Goal: Information Seeking & Learning: Find specific fact

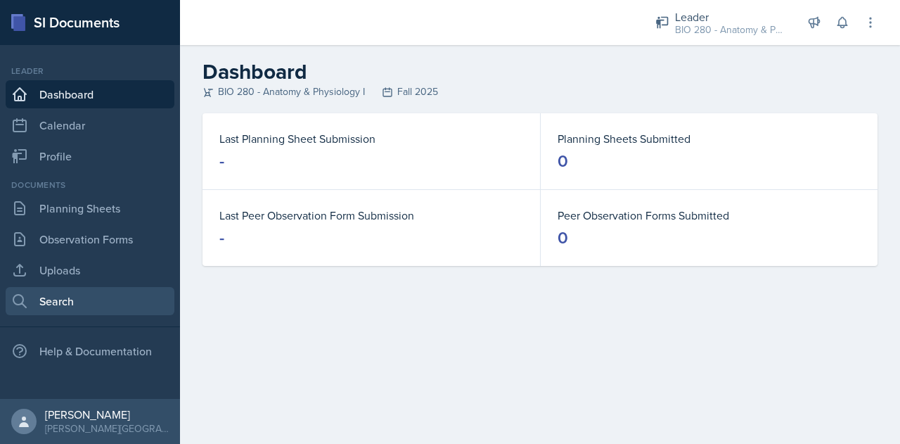
click at [60, 300] on link "Search" at bounding box center [90, 301] width 169 height 28
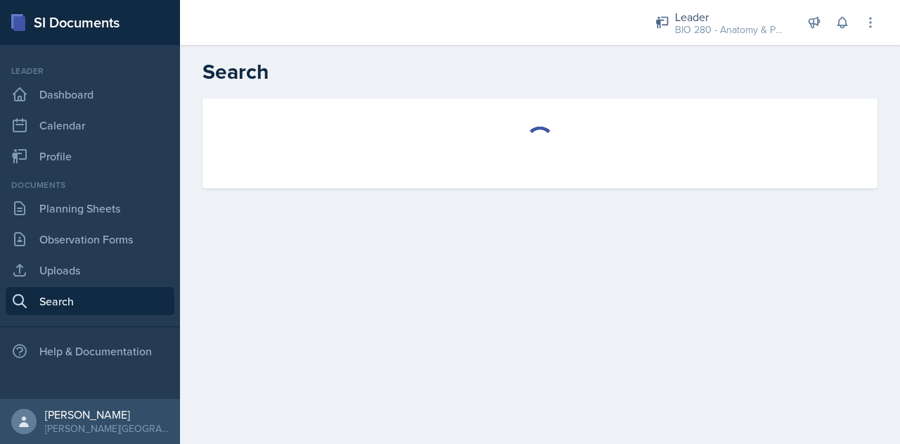
select select "all"
select select "1"
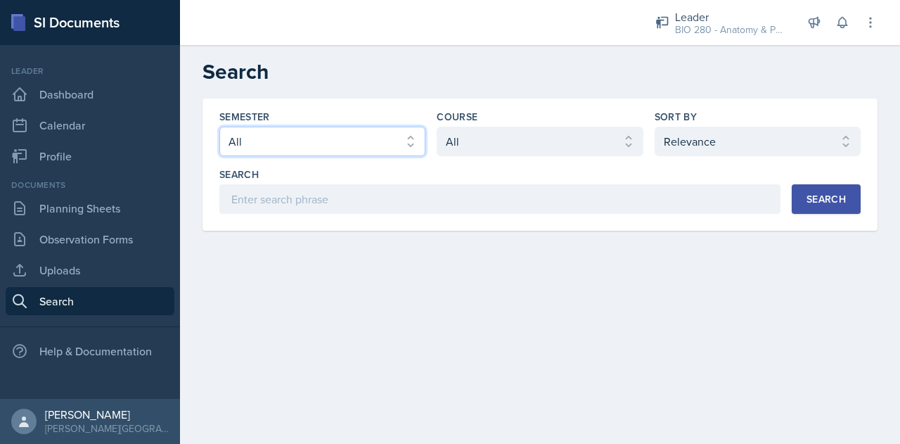
click at [417, 152] on select "Select semester All Fall 2025 SPRING 2025 Fall 2024 Spring 2024 Fall 2023 Sprin…" at bounding box center [322, 142] width 206 height 30
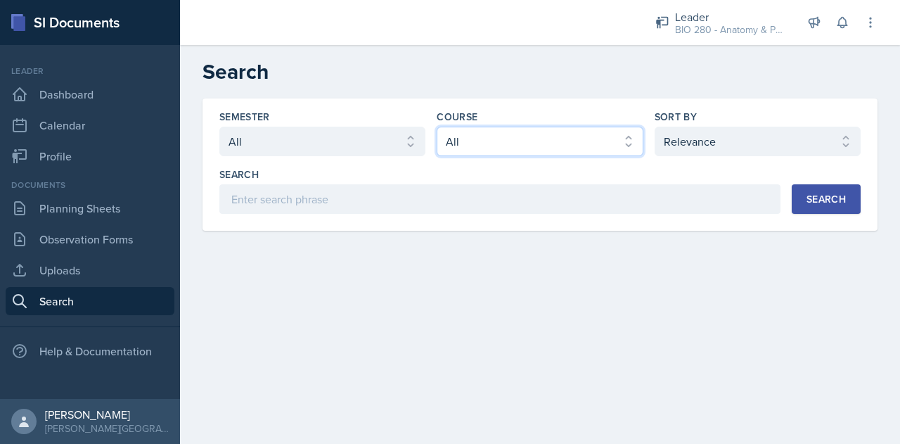
click at [515, 151] on select "Select course All ACCT 113 - Principles of Accounting I ACCT 213 - Intermediate…" at bounding box center [540, 142] width 206 height 30
select select "6e5e078d-fba2-4e9b-94c0-75fd26f68b22"
click at [437, 127] on select "Select course All ACCT 113 - Principles of Accounting I ACCT 213 - Intermediate…" at bounding box center [540, 142] width 206 height 30
click at [815, 191] on button "Search" at bounding box center [826, 199] width 69 height 30
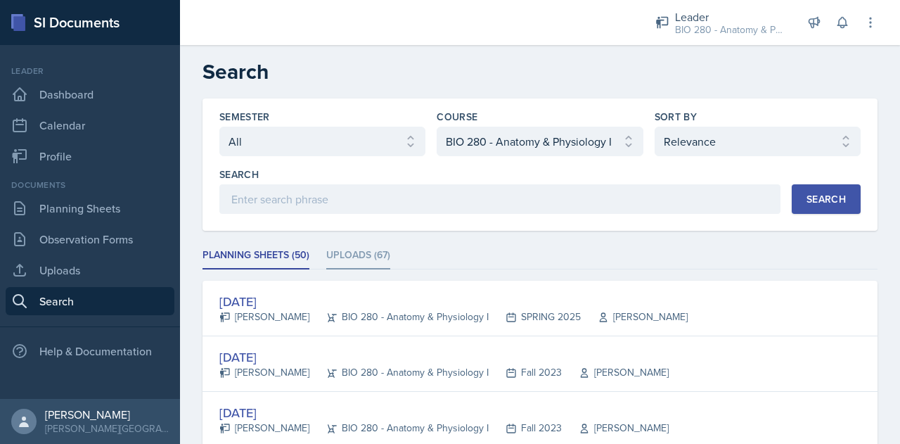
click at [381, 257] on li "Uploads (67)" at bounding box center [358, 255] width 64 height 27
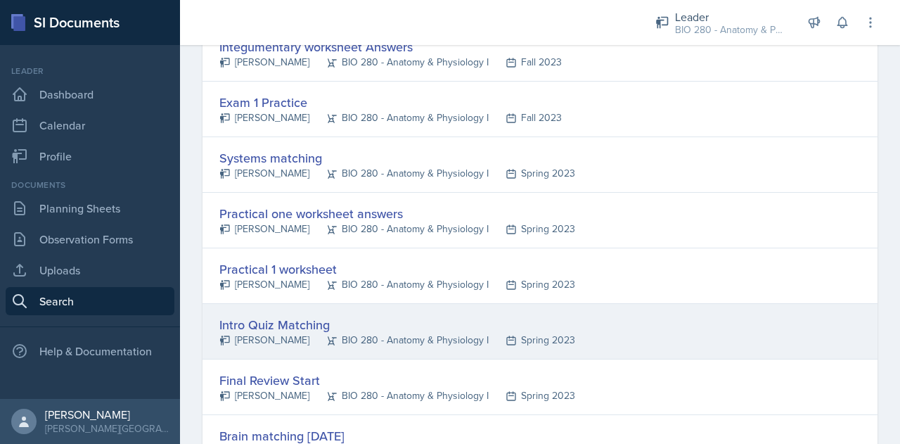
scroll to position [2421, 0]
click at [242, 314] on div "Intro Quiz Matching" at bounding box center [397, 323] width 356 height 19
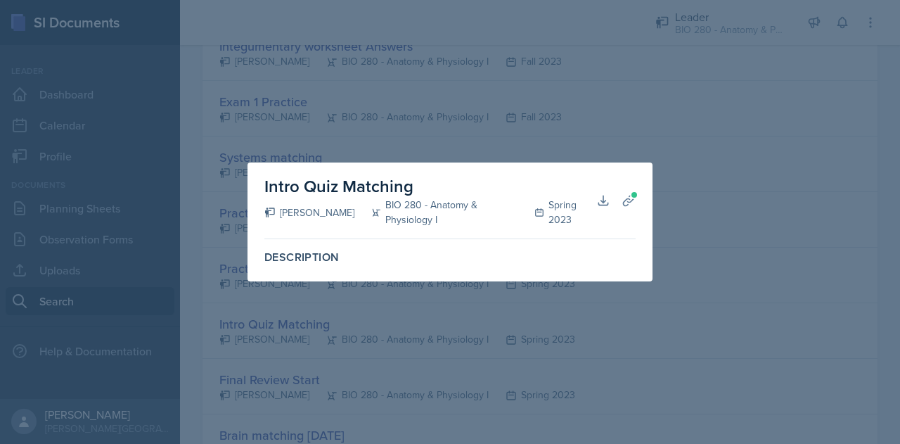
click at [299, 252] on label "Description" at bounding box center [449, 257] width 371 height 14
click at [632, 198] on span at bounding box center [634, 195] width 8 height 8
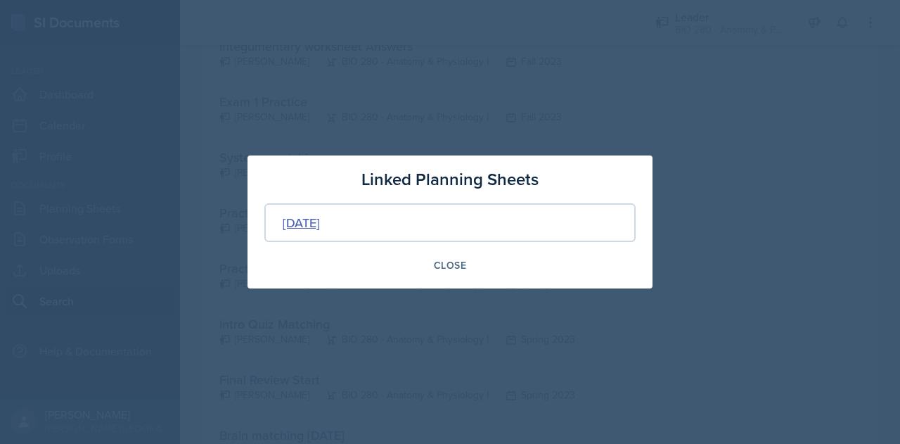
click at [320, 222] on div "[DATE]" at bounding box center [301, 222] width 37 height 19
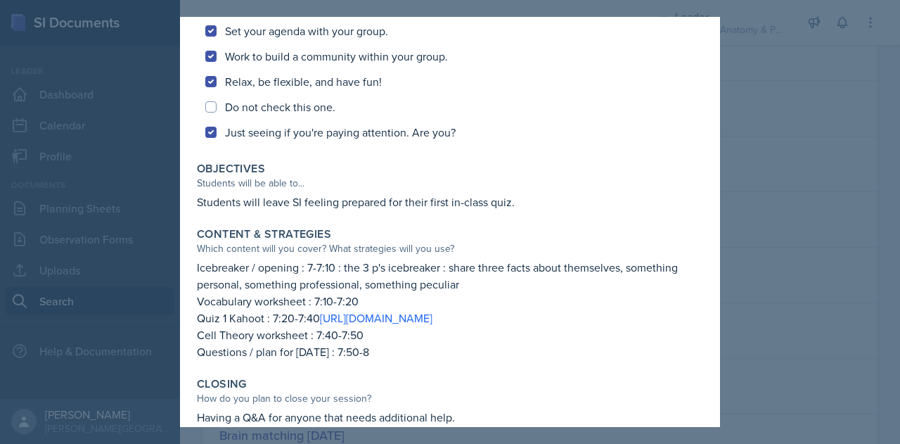
scroll to position [349, 0]
click at [393, 318] on link "[URL][DOMAIN_NAME]" at bounding box center [376, 316] width 112 height 15
click at [737, 84] on div at bounding box center [450, 222] width 900 height 444
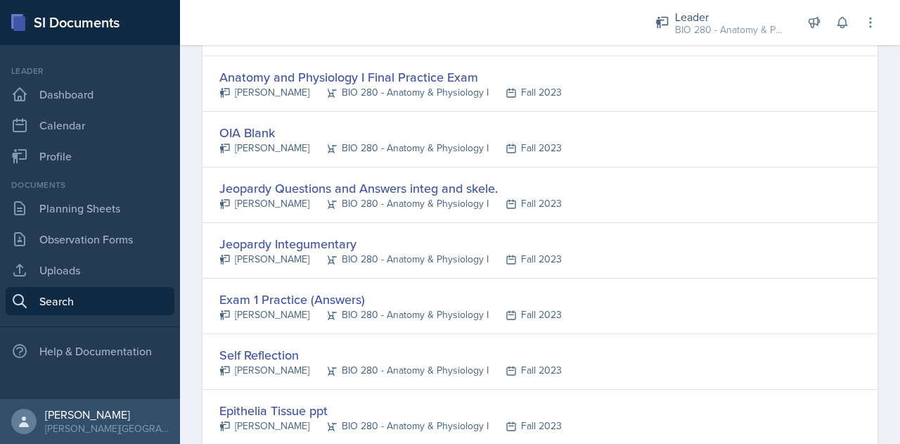
scroll to position [834, 0]
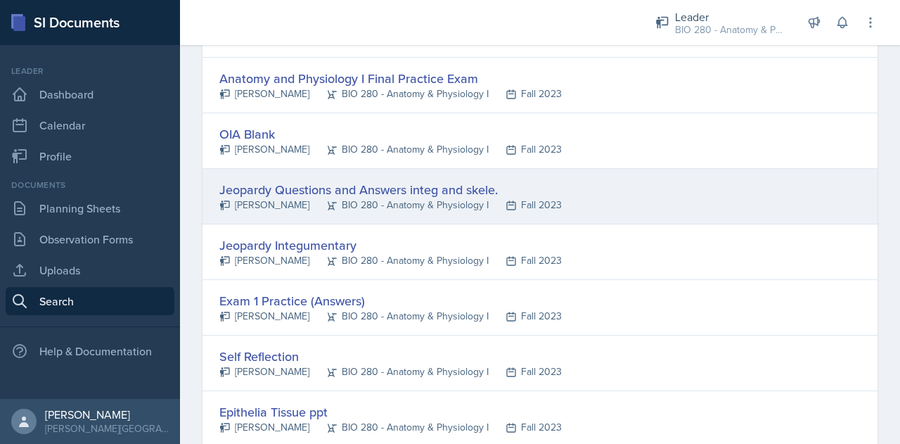
click at [430, 186] on div "Jeopardy Questions and Answers integ and skele." at bounding box center [390, 189] width 342 height 19
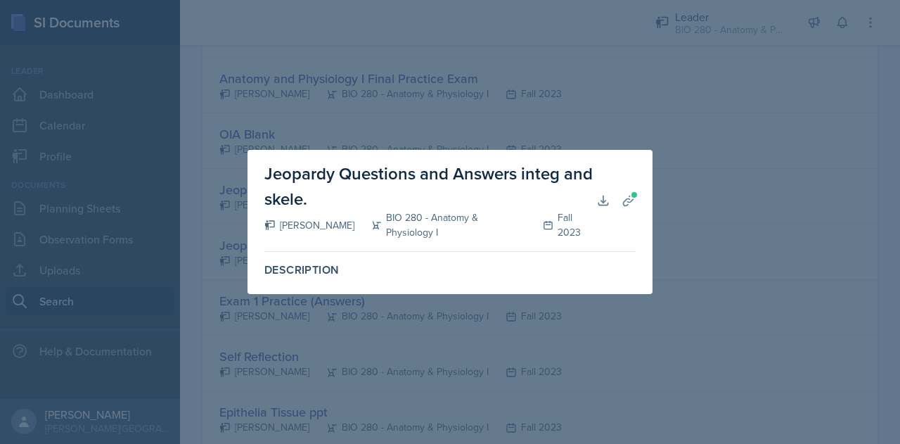
click at [533, 95] on div at bounding box center [450, 222] width 900 height 444
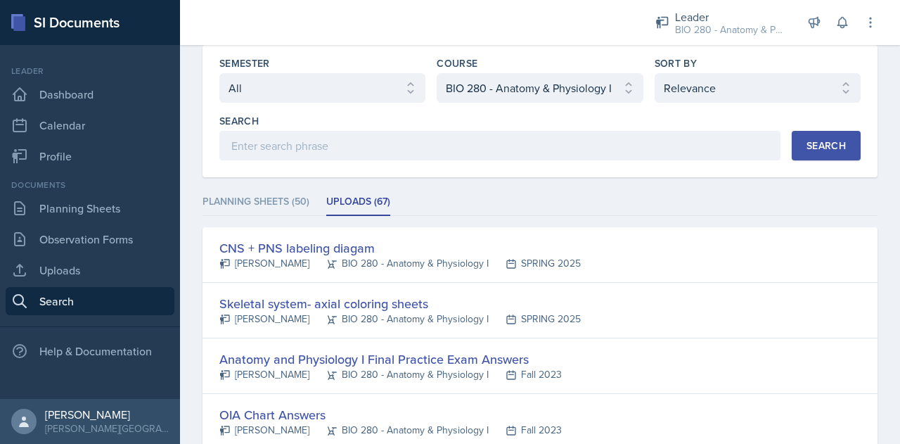
scroll to position [0, 0]
